Goal: Information Seeking & Learning: Understand process/instructions

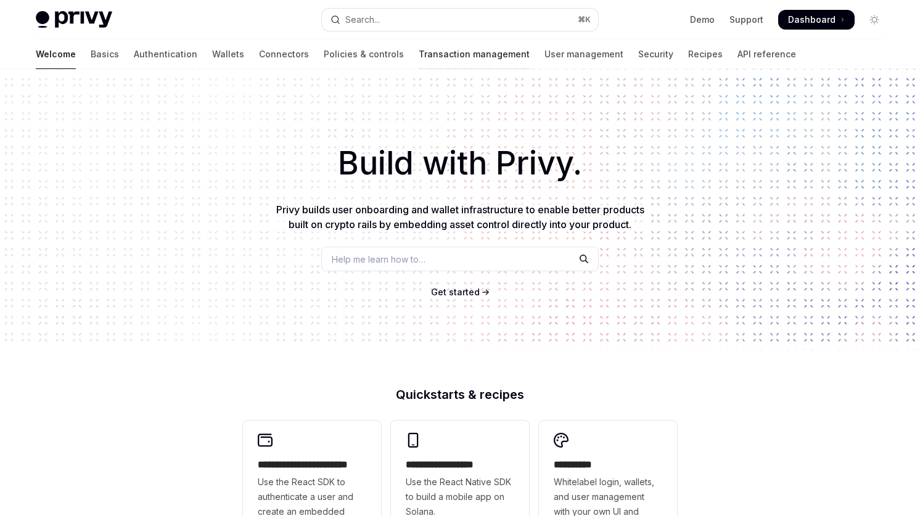
click at [419, 64] on link "Transaction management" at bounding box center [474, 54] width 111 height 30
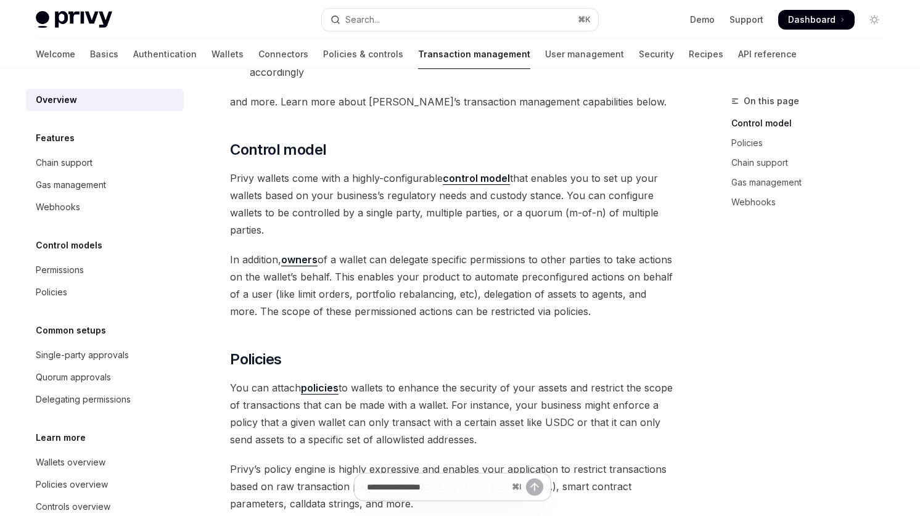
scroll to position [175, 0]
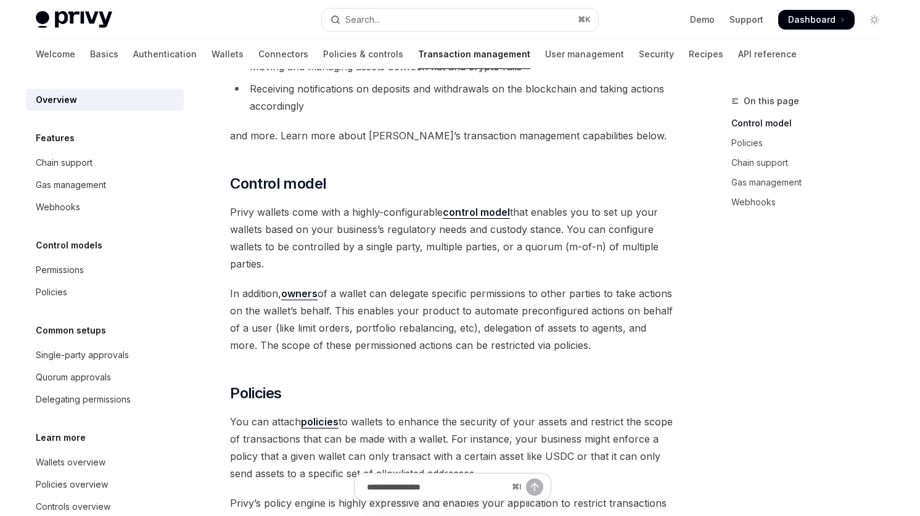
click at [477, 208] on strong "control model" at bounding box center [476, 212] width 67 height 12
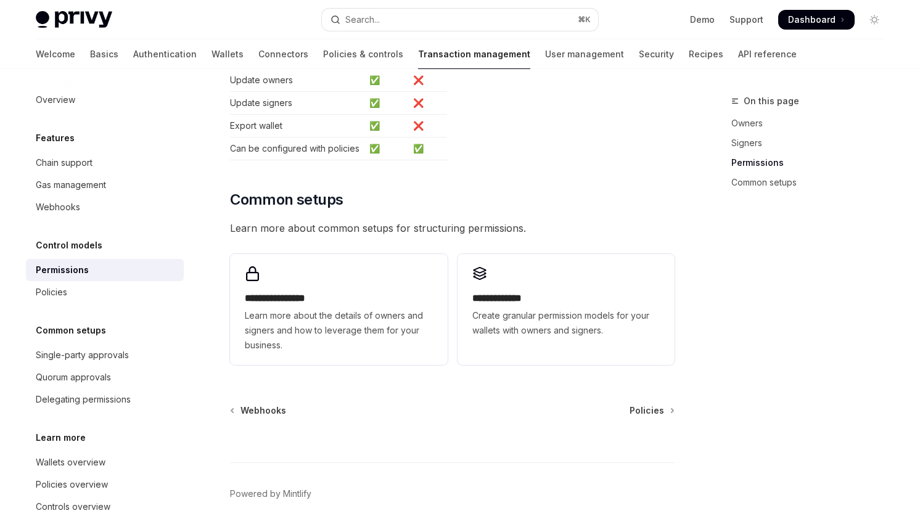
scroll to position [872, 0]
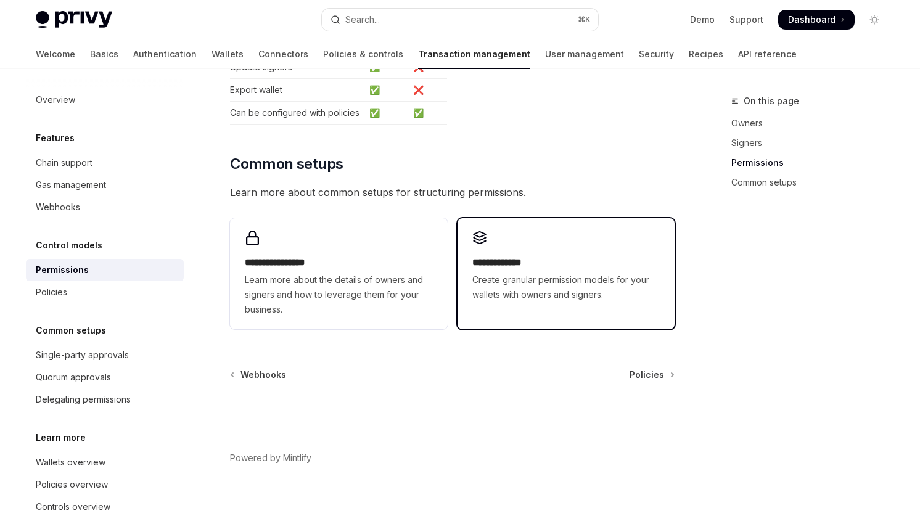
click at [560, 273] on span "Create granular permission models for your wallets with owners and signers." at bounding box center [565, 288] width 187 height 30
type textarea "*"
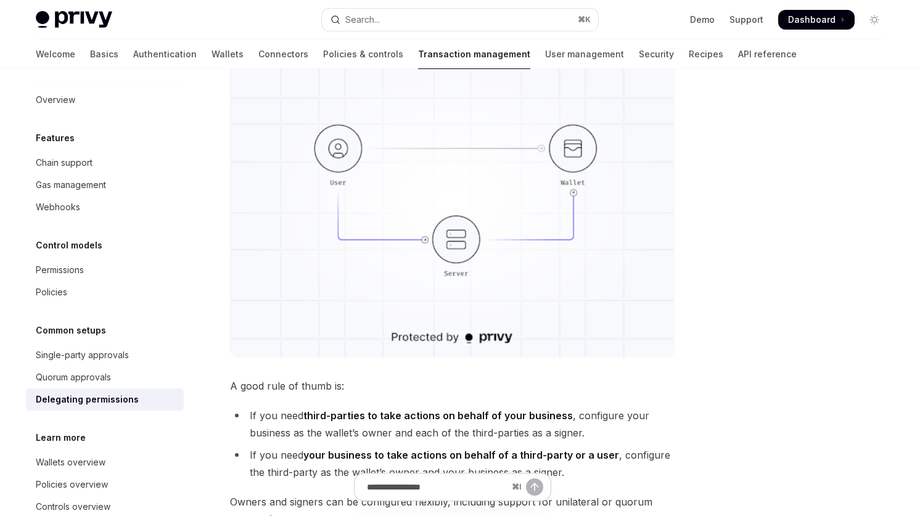
scroll to position [225, 0]
